Goal: Task Accomplishment & Management: Use online tool/utility

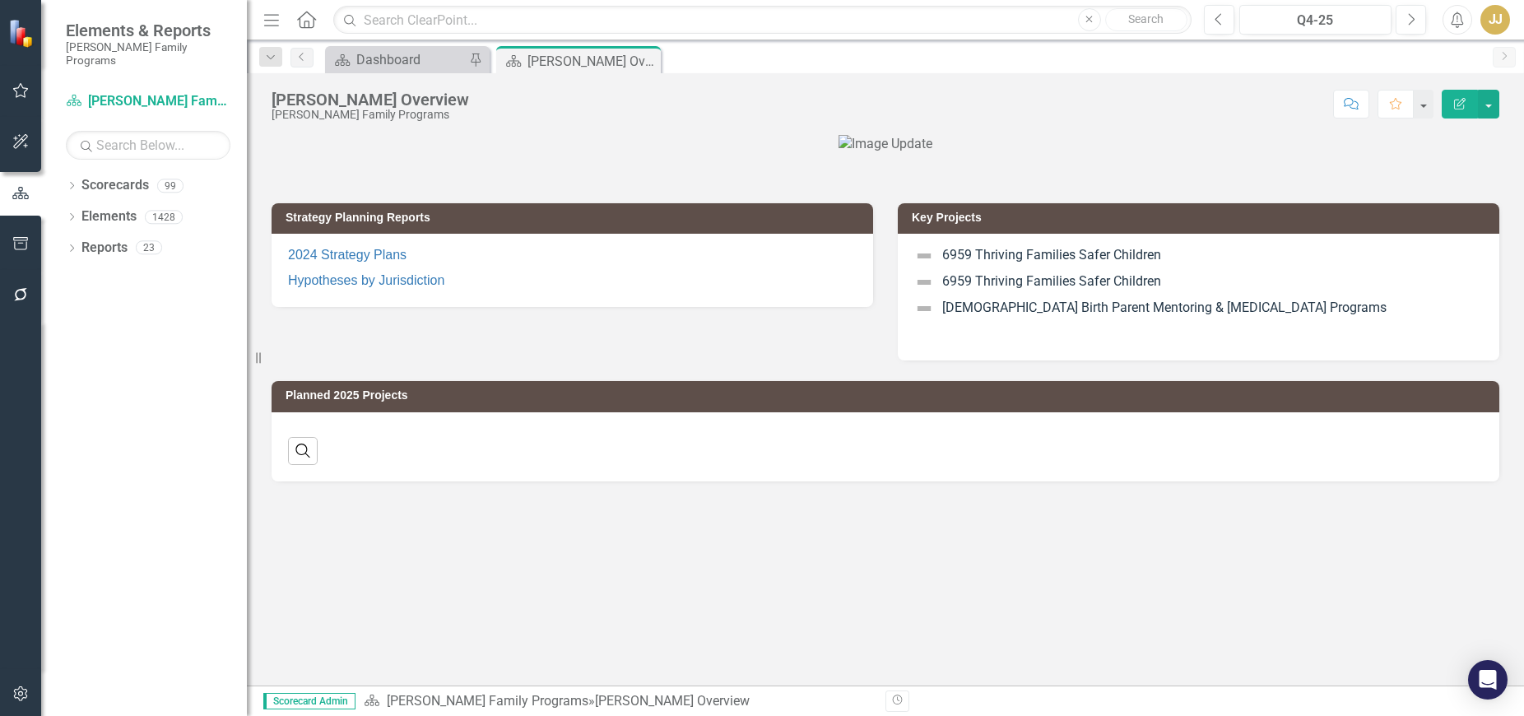
click at [72, 183] on icon "Dropdown" at bounding box center [72, 187] width 12 height 9
click at [83, 211] on icon "Dropdown" at bounding box center [80, 216] width 12 height 10
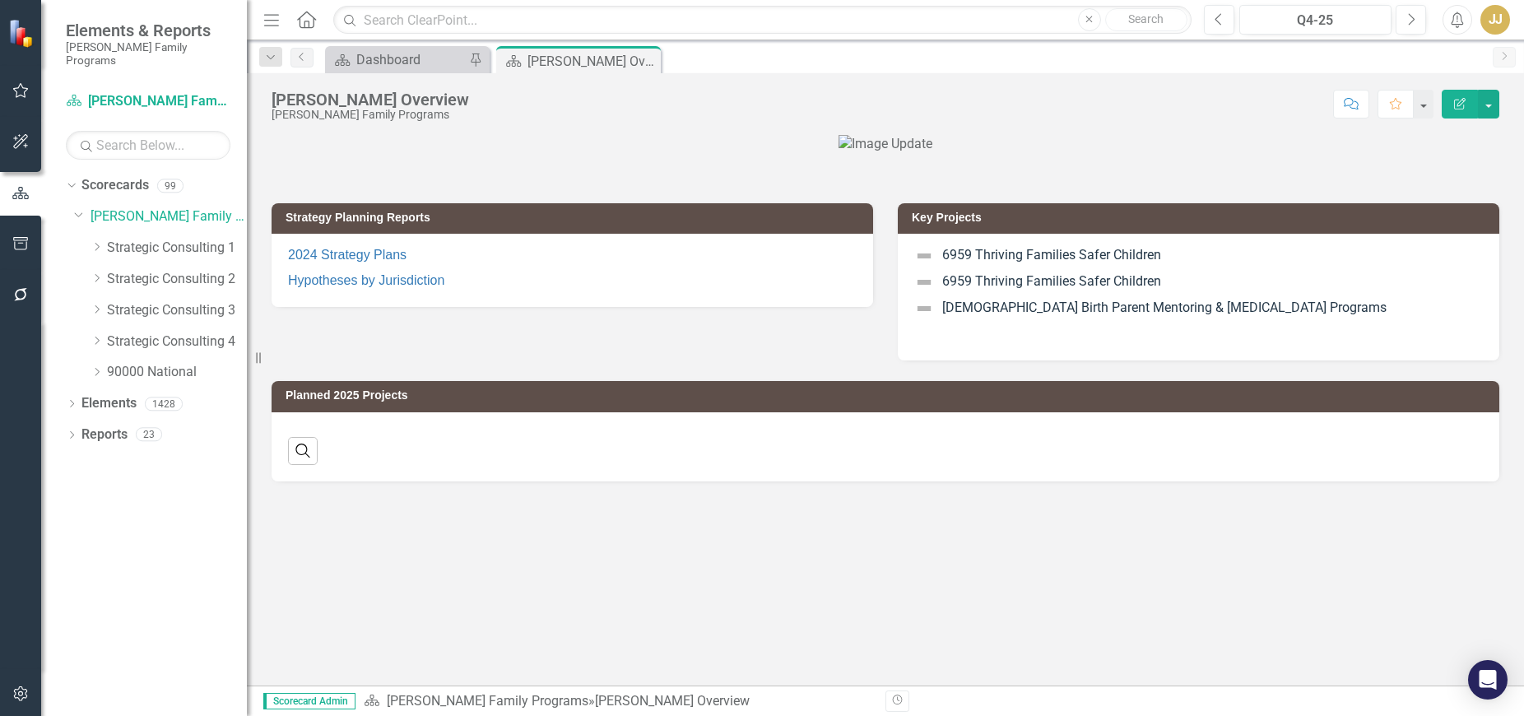
click at [100, 367] on icon "Dropdown" at bounding box center [96, 372] width 12 height 10
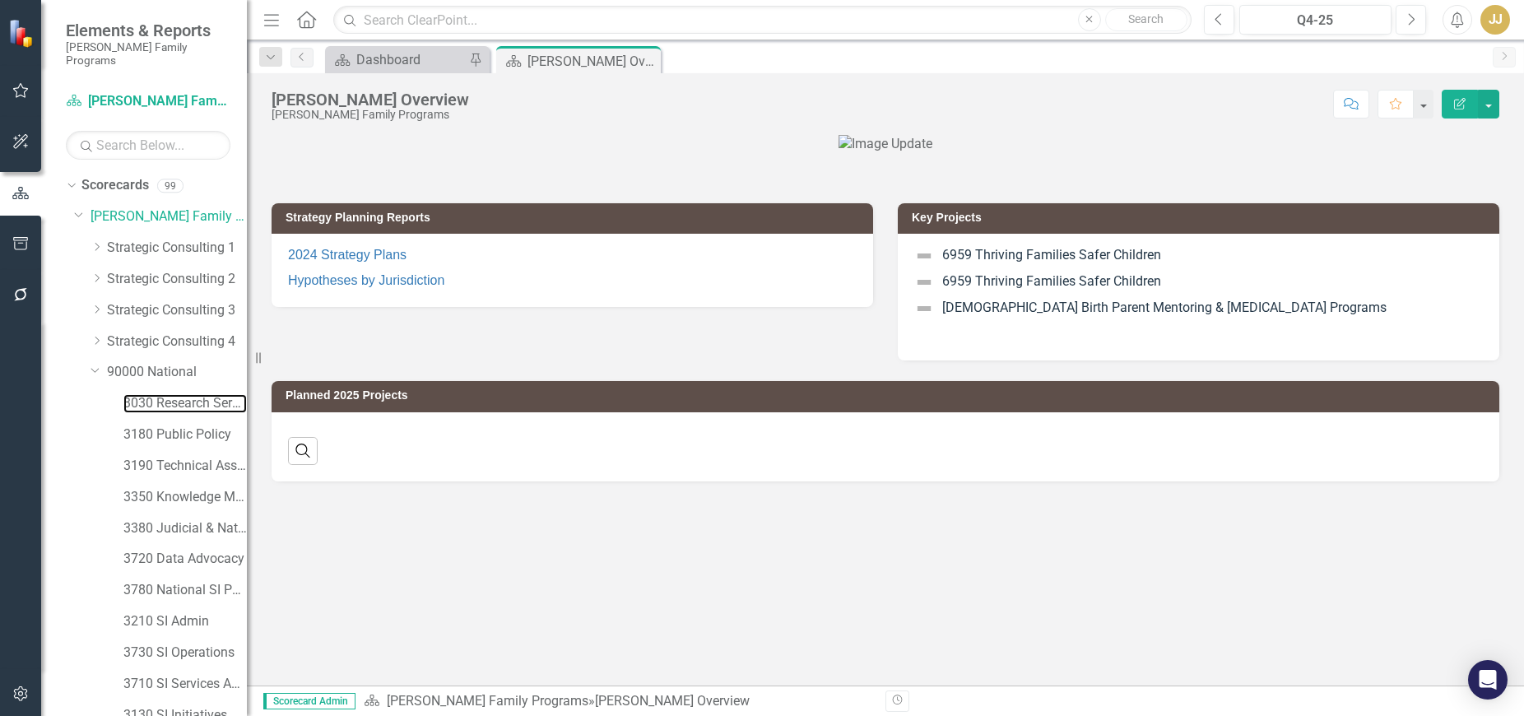
click at [197, 394] on link "3030 Research Services" at bounding box center [184, 403] width 123 height 19
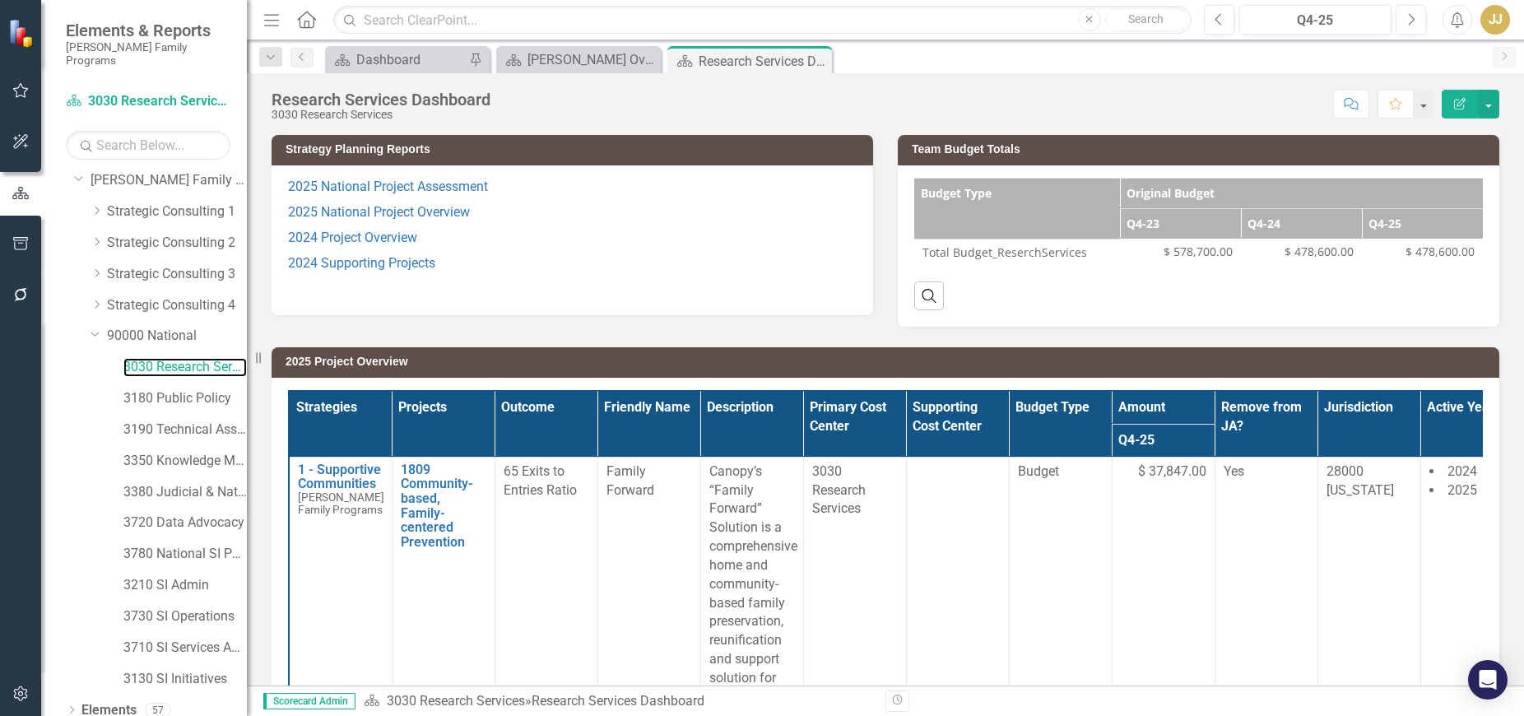
scroll to position [66, 0]
click at [77, 708] on icon "Dropdown" at bounding box center [72, 712] width 12 height 9
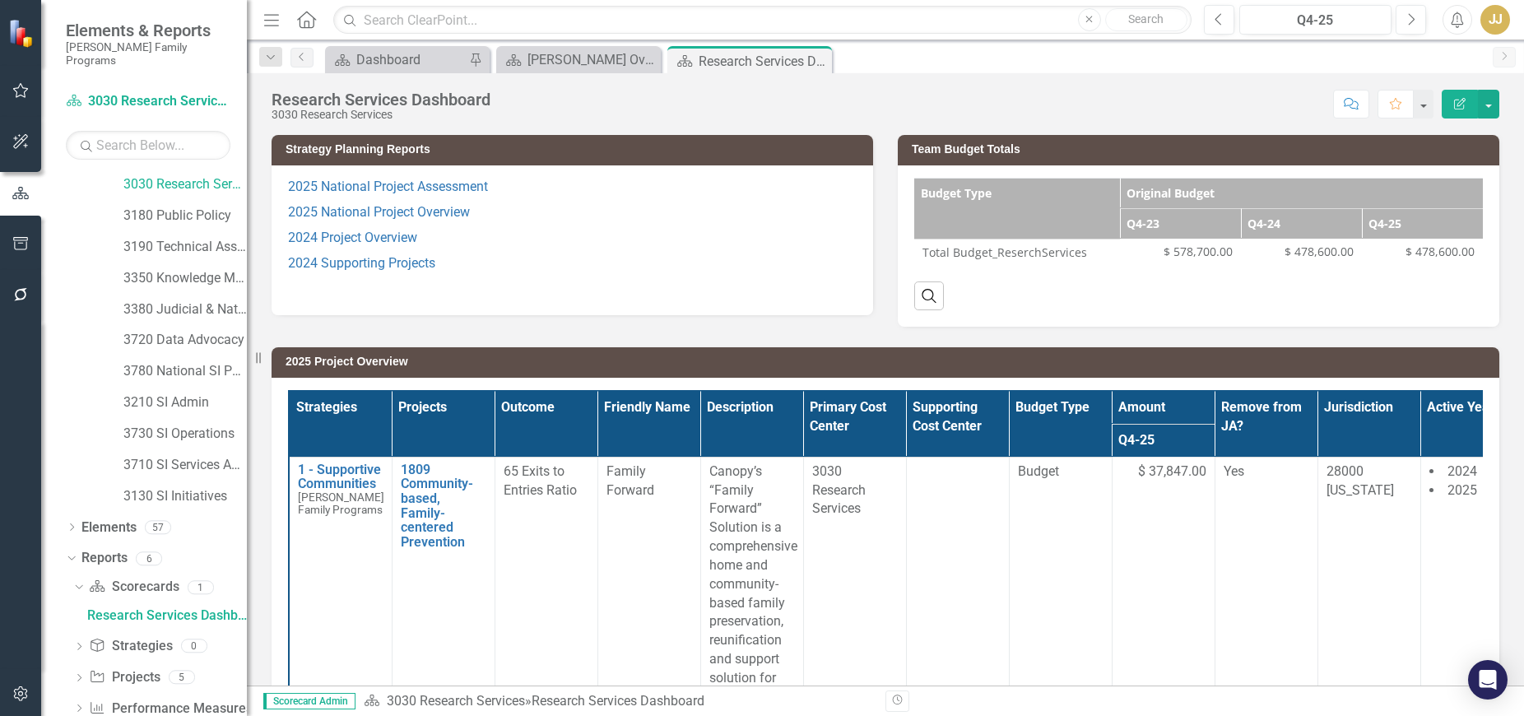
scroll to position [240, 0]
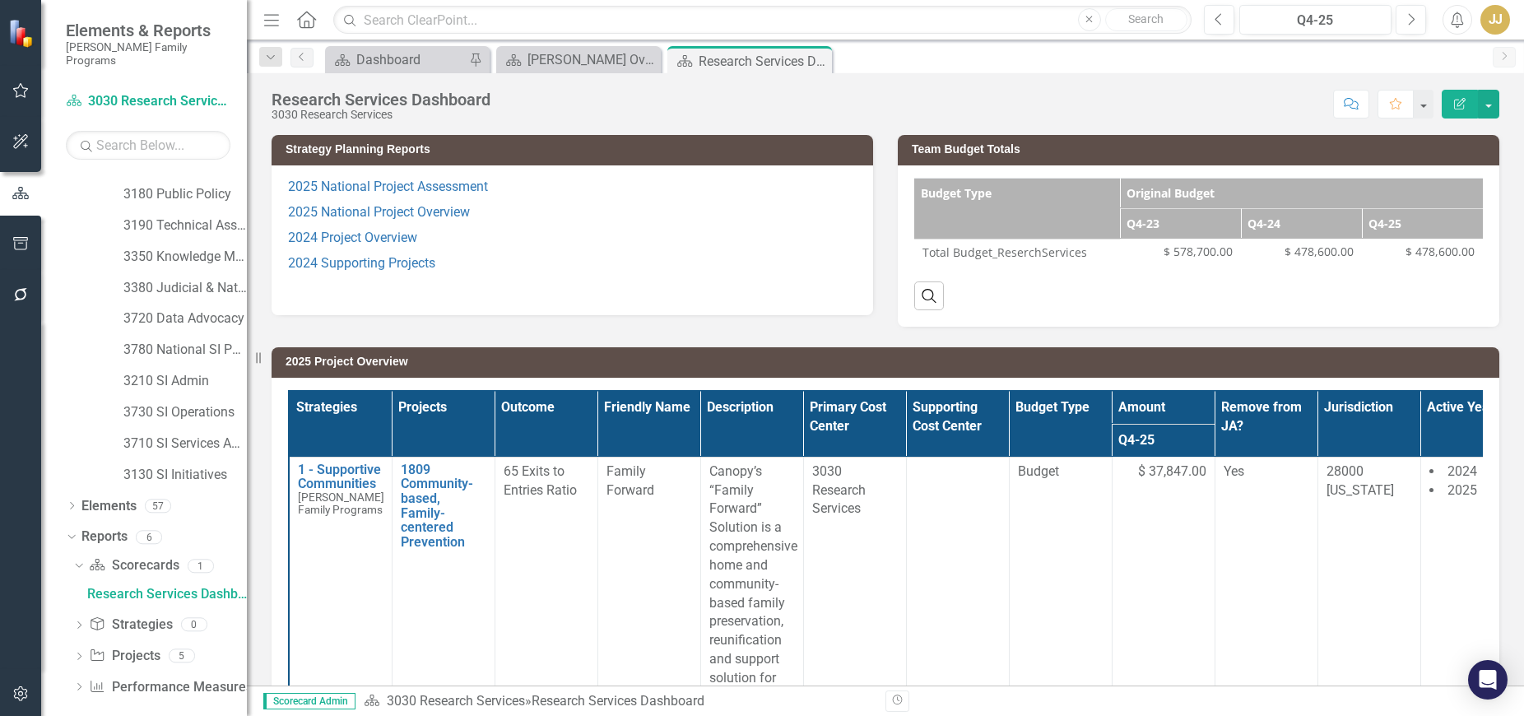
click at [81, 651] on div "Dropdown" at bounding box center [79, 658] width 12 height 14
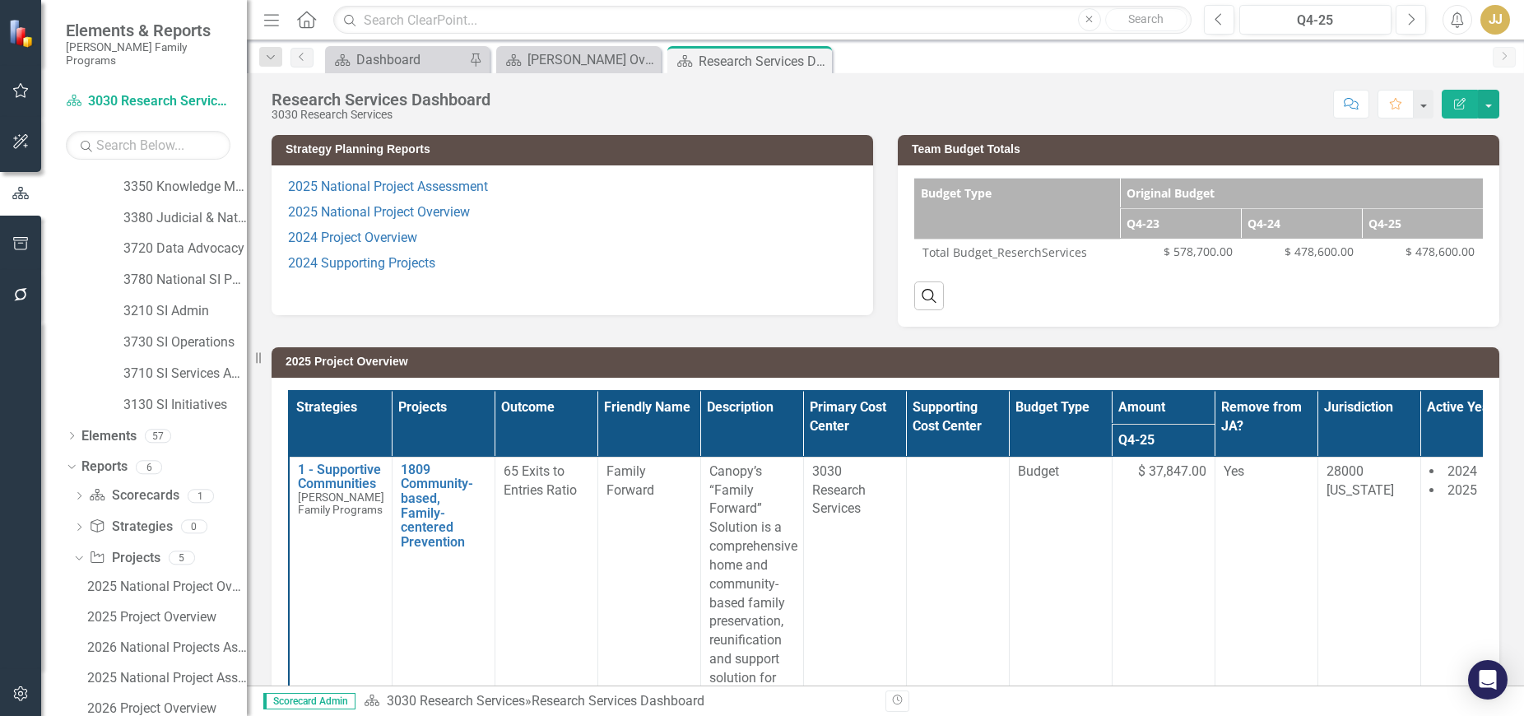
scroll to position [362, 0]
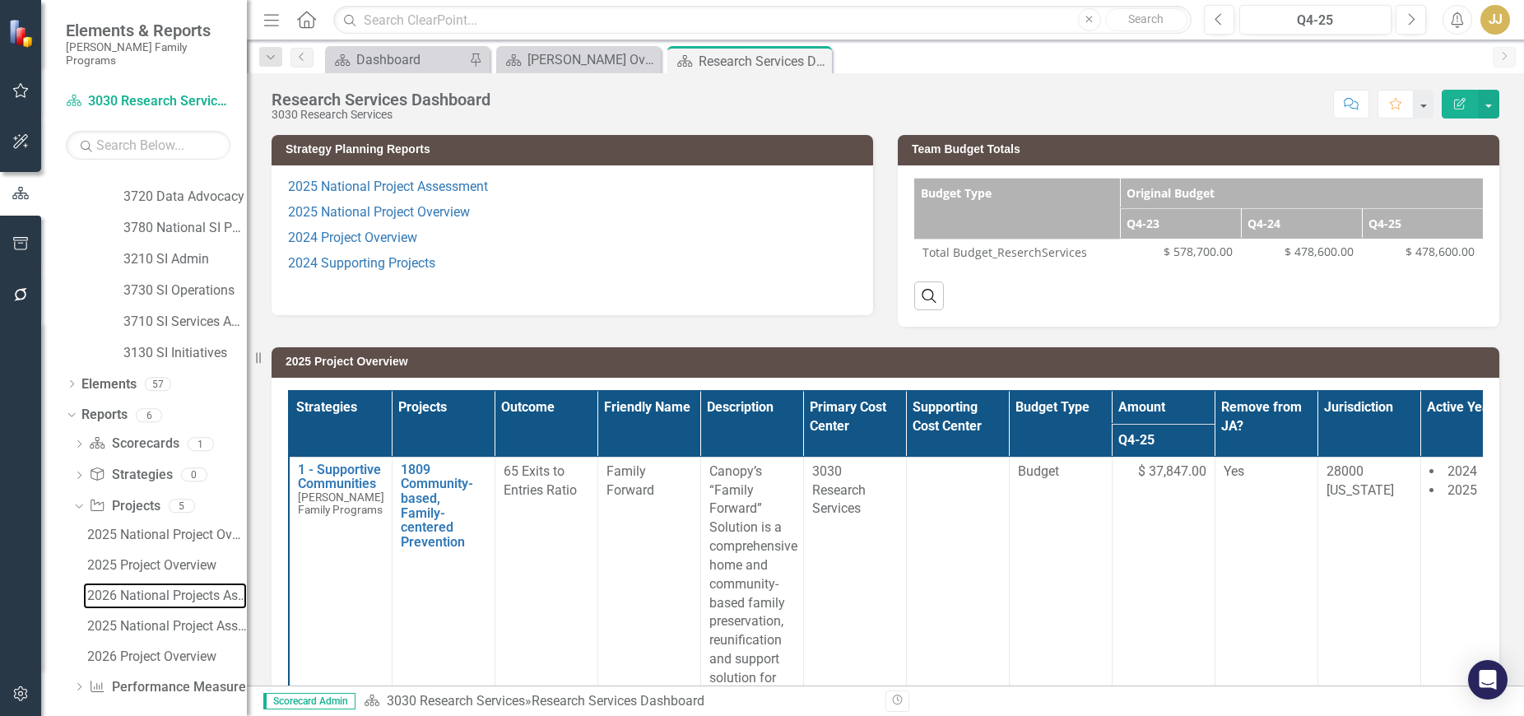
click at [191, 588] on div "2026 National Projects Assessment" at bounding box center [167, 595] width 160 height 15
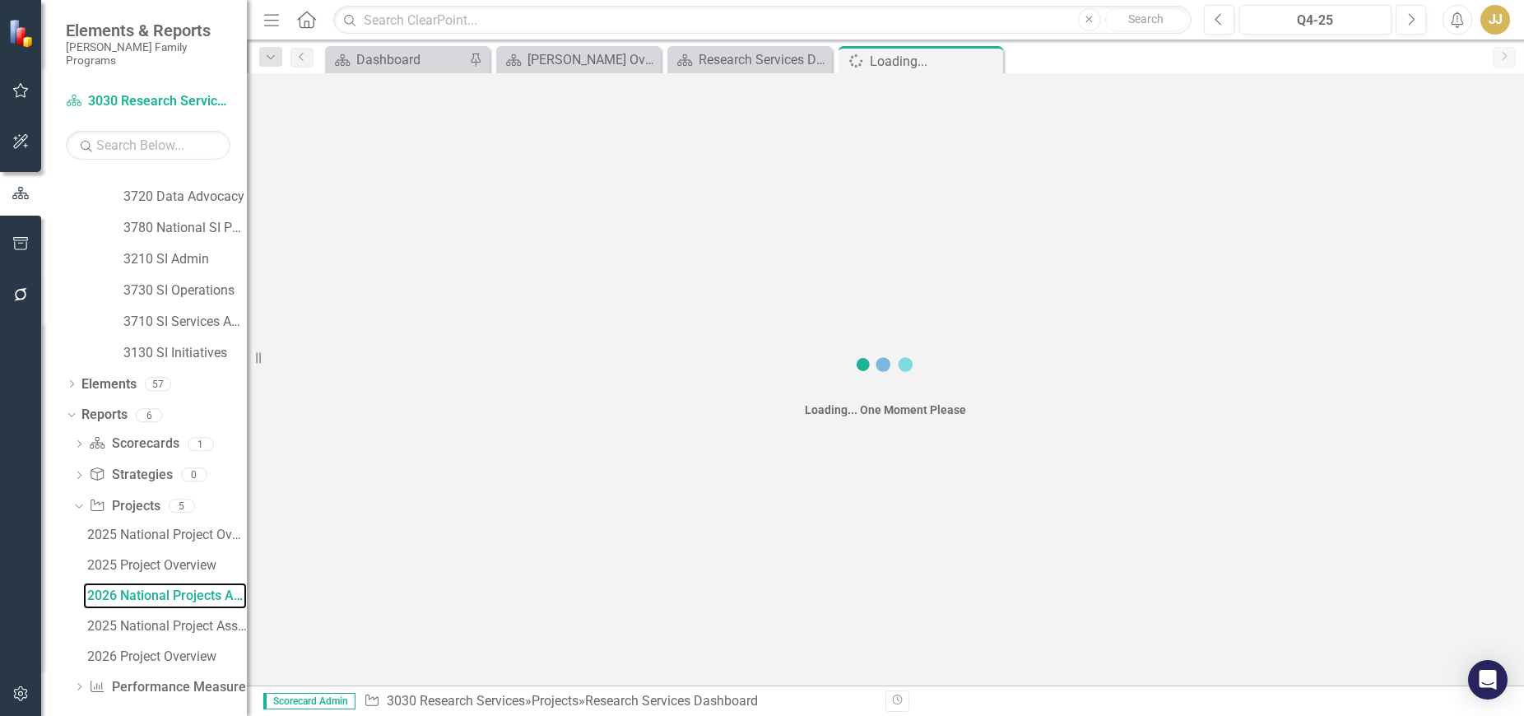
scroll to position [241, 0]
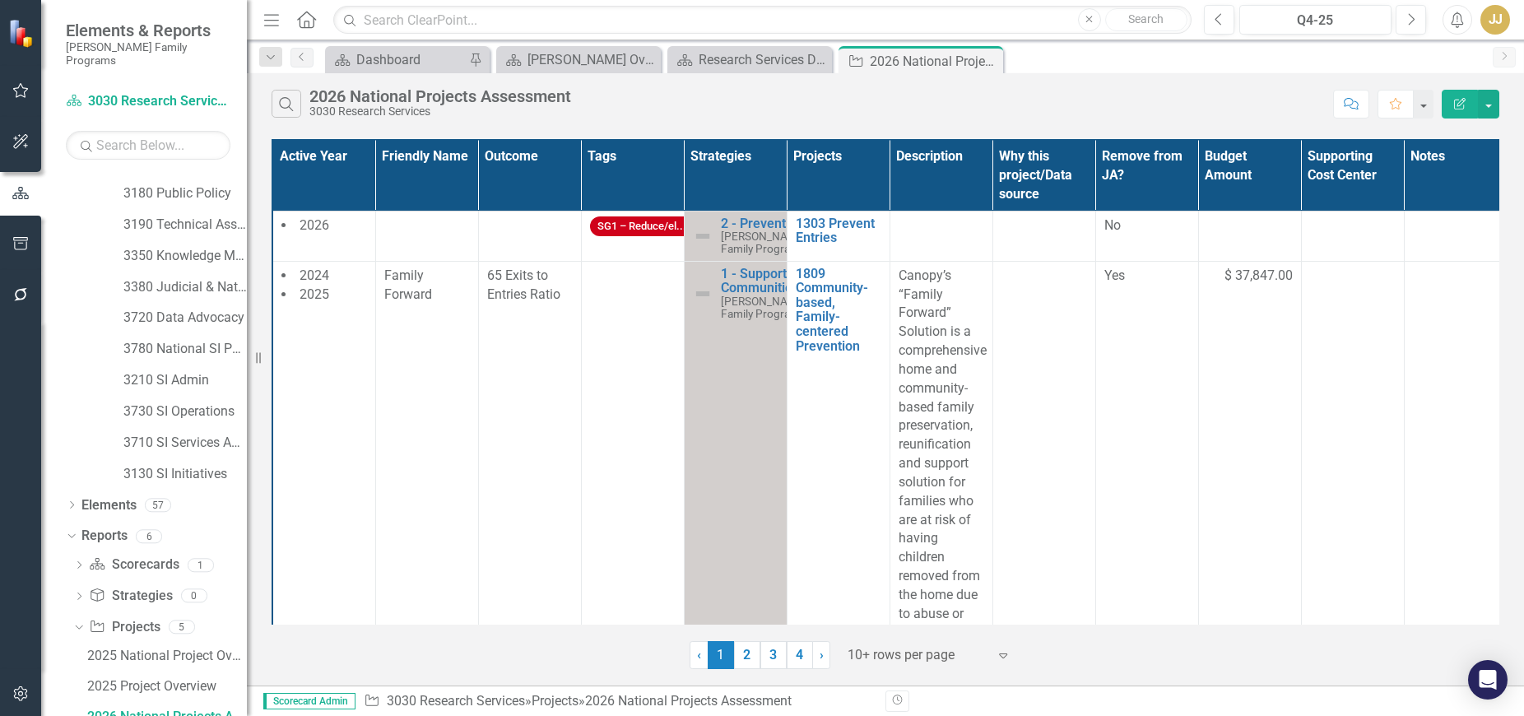
click at [958, 651] on div at bounding box center [917, 655] width 140 height 22
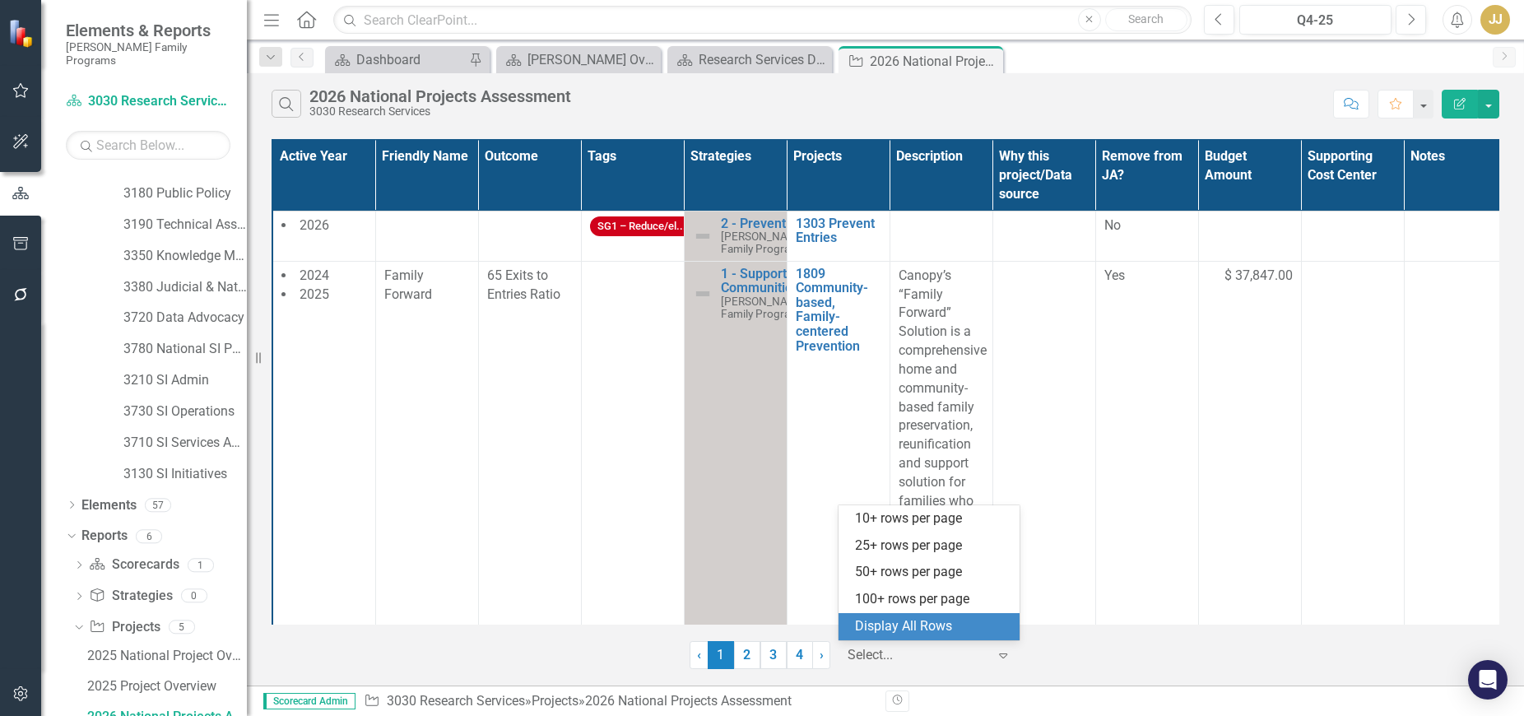
click at [952, 629] on div "Display All Rows" at bounding box center [932, 626] width 155 height 19
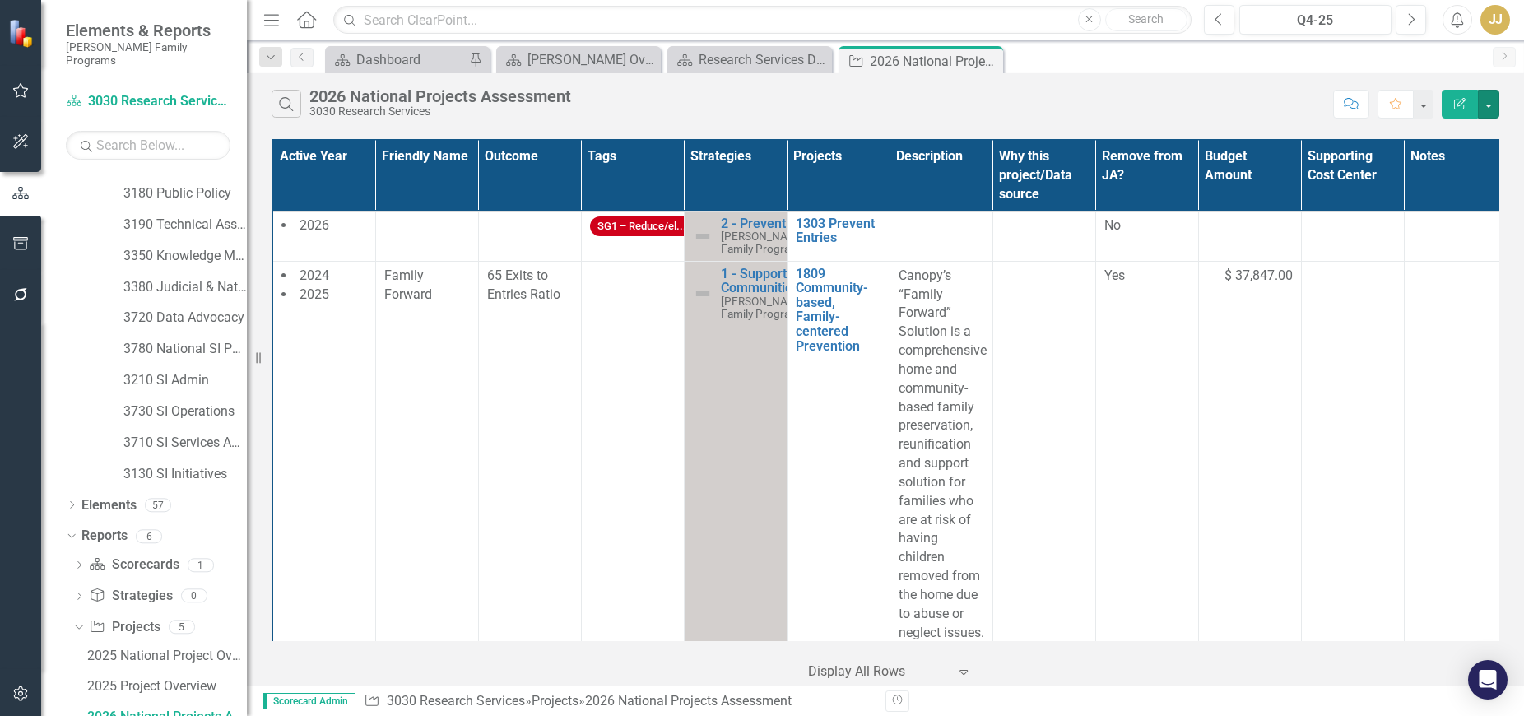
click at [1489, 106] on button "button" at bounding box center [1488, 104] width 21 height 29
click at [1469, 172] on link "PDF Export to PDF" at bounding box center [1433, 167] width 130 height 30
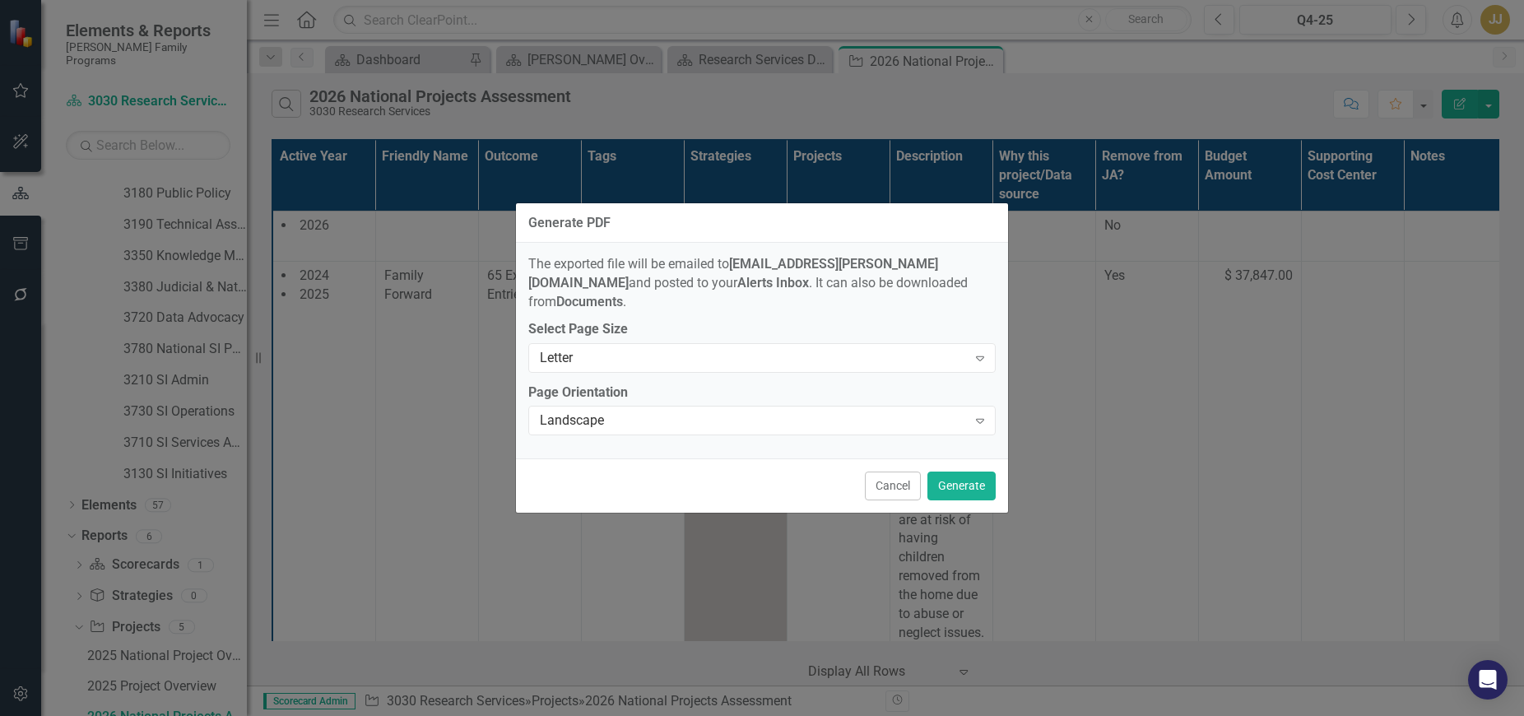
click at [893, 478] on button "Cancel" at bounding box center [893, 485] width 56 height 29
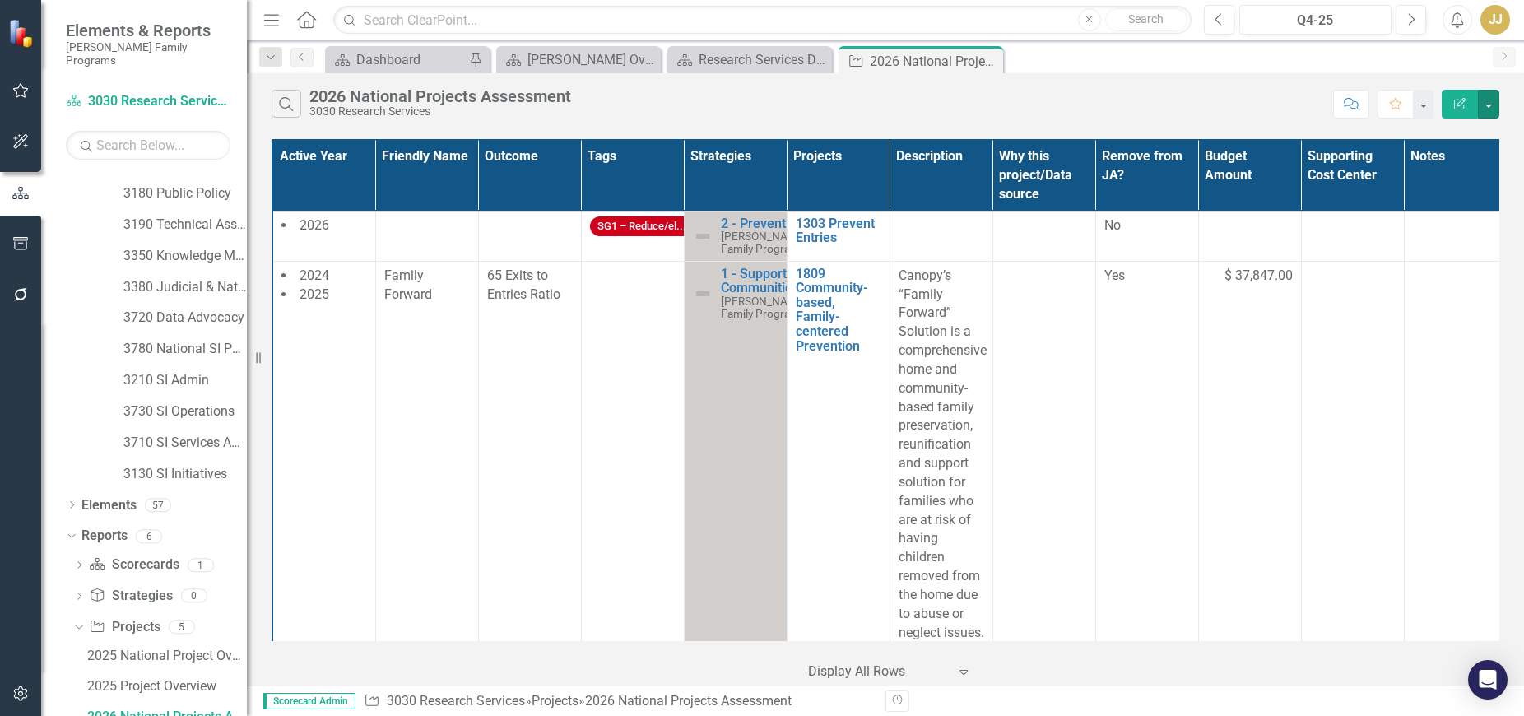
click at [1484, 97] on button "button" at bounding box center [1488, 104] width 21 height 29
click at [1469, 186] on link "Excel Export to Excel" at bounding box center [1433, 198] width 130 height 30
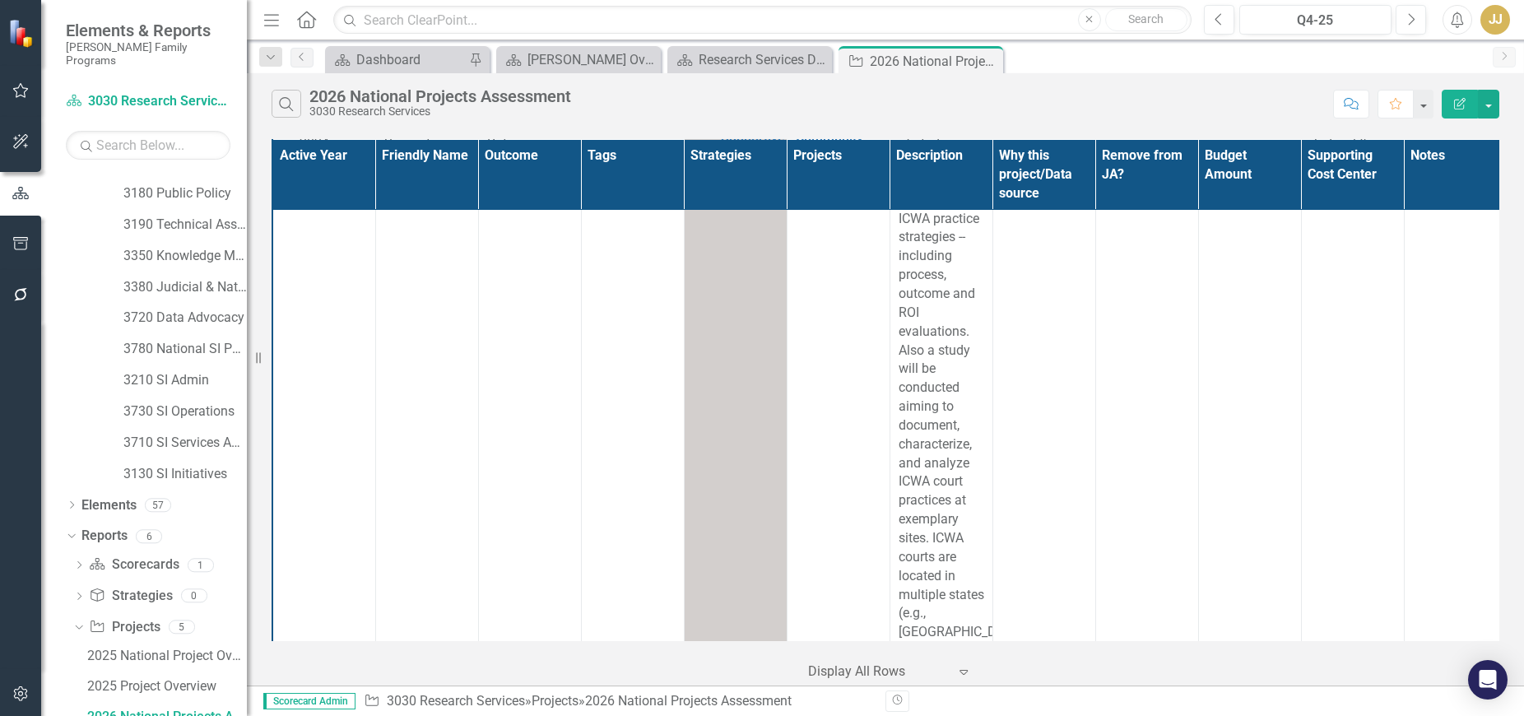
scroll to position [12471, 0]
click at [146, 703] on link "2026 National Projects Assessment" at bounding box center [165, 716] width 164 height 26
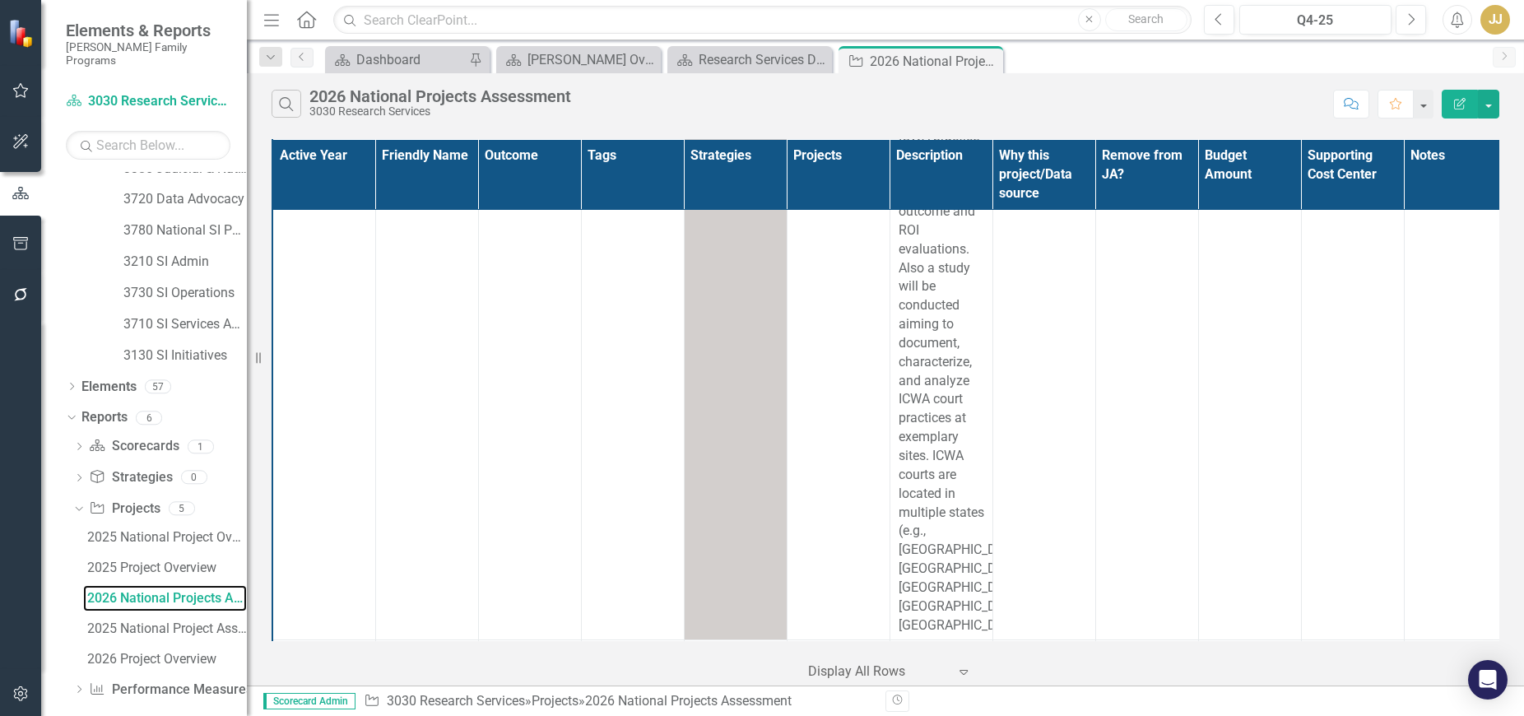
scroll to position [362, 0]
click at [1330, 26] on div "Q4-25" at bounding box center [1315, 21] width 141 height 20
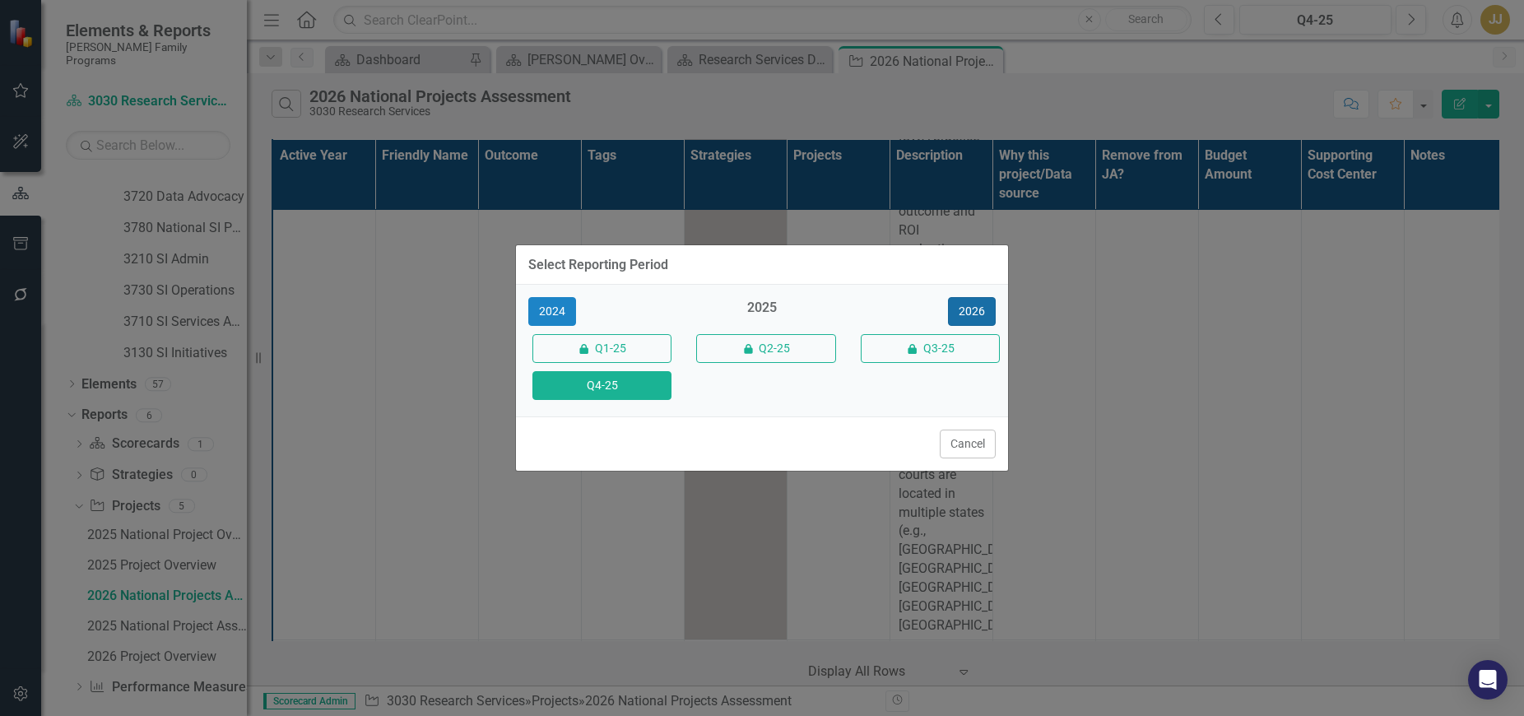
click at [993, 311] on button "2026" at bounding box center [972, 311] width 48 height 29
click at [648, 386] on button "Q4-26" at bounding box center [601, 385] width 139 height 29
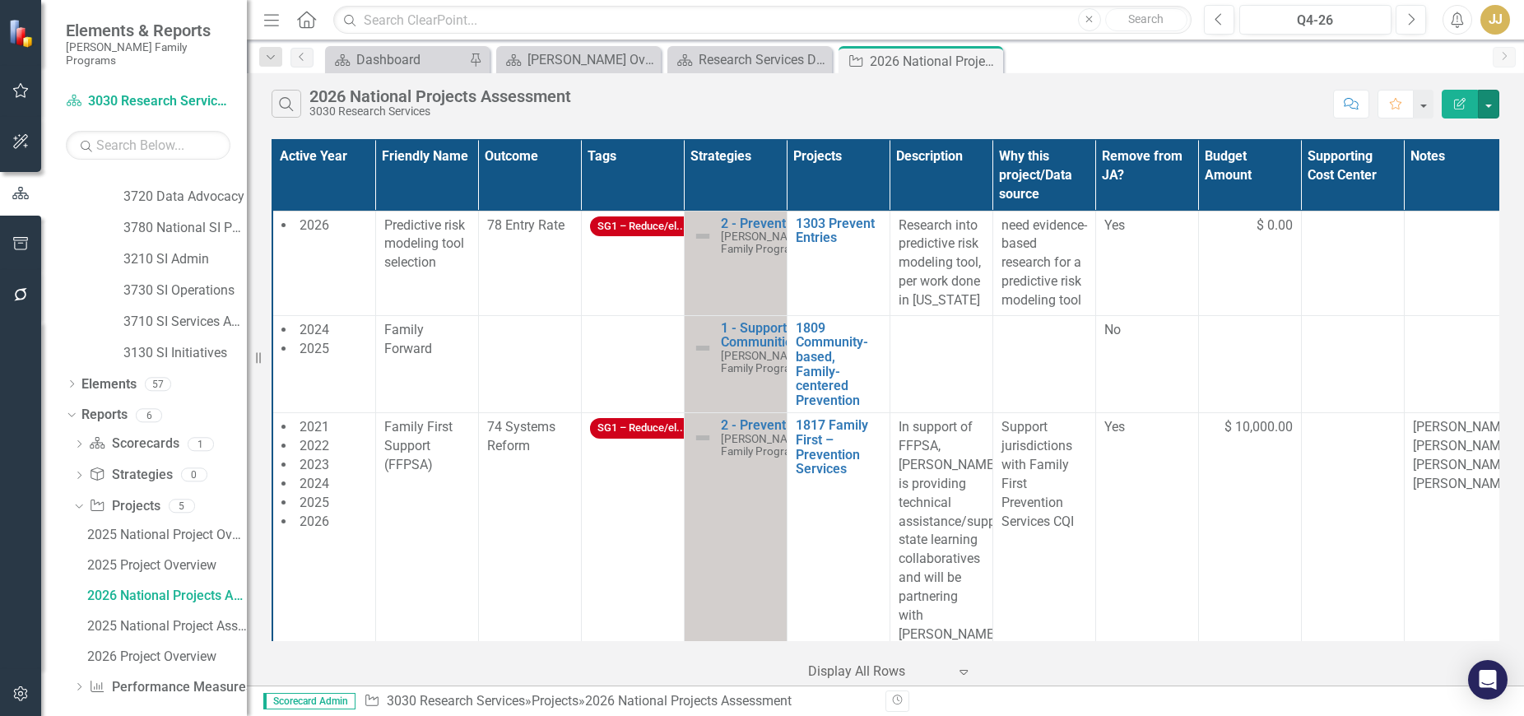
click at [1484, 96] on button "button" at bounding box center [1488, 104] width 21 height 29
click at [1455, 194] on link "Excel Export to Excel" at bounding box center [1433, 198] width 130 height 30
click at [184, 649] on div "2026 Project Overview" at bounding box center [167, 656] width 160 height 15
